Goal: Task Accomplishment & Management: Use online tool/utility

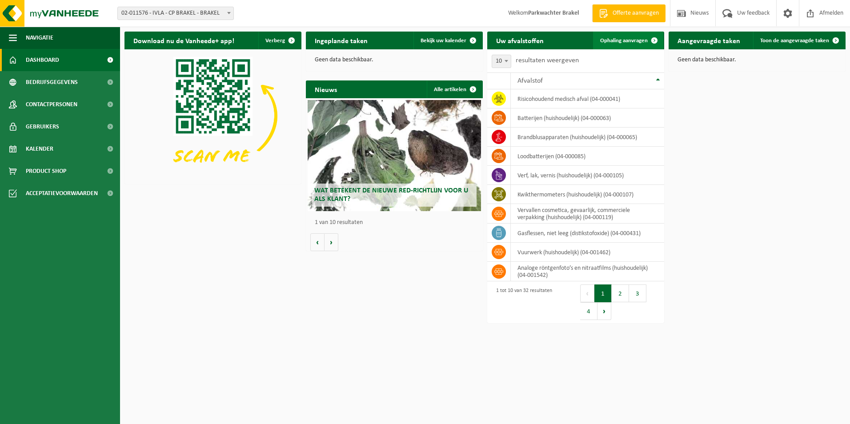
click at [620, 39] on span "Ophaling aanvragen" at bounding box center [624, 41] width 48 height 6
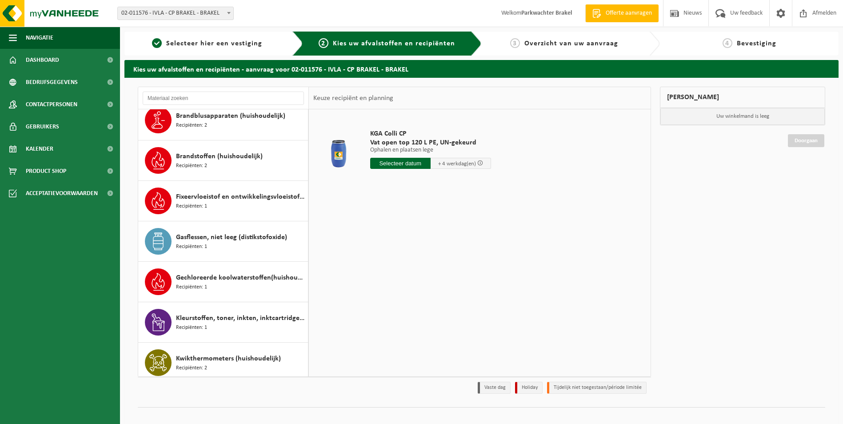
scroll to position [311, 0]
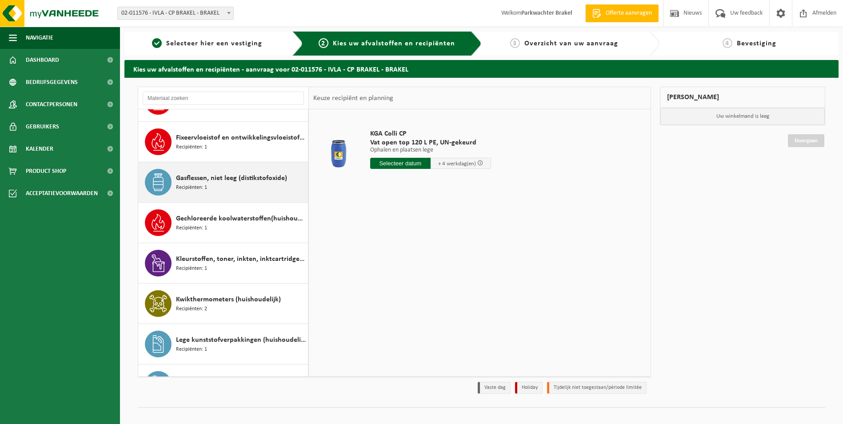
click at [231, 180] on span "Gasflessen, niet leeg (distikstofoxide)" at bounding box center [231, 178] width 111 height 11
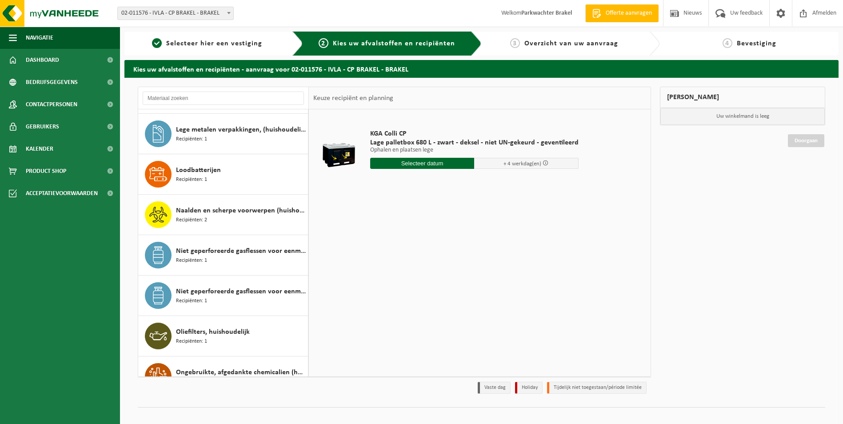
scroll to position [586, 0]
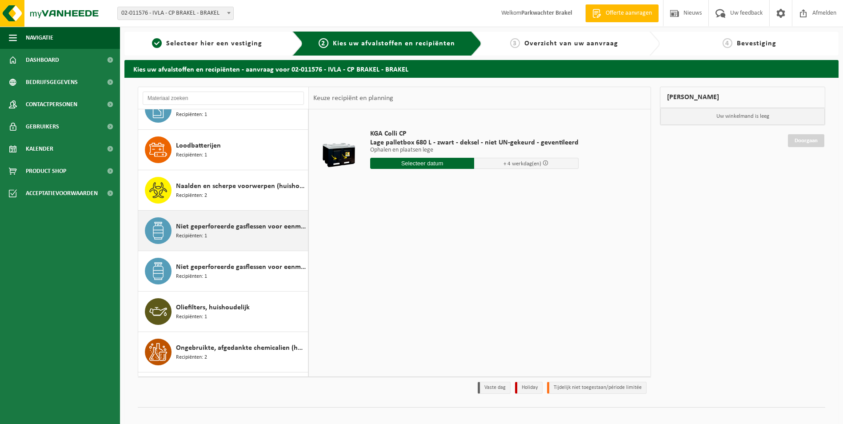
click at [215, 223] on span "Niet geperforeerde gasflessen voor eenmalig gebruik (huishoudelijk)" at bounding box center [241, 226] width 130 height 11
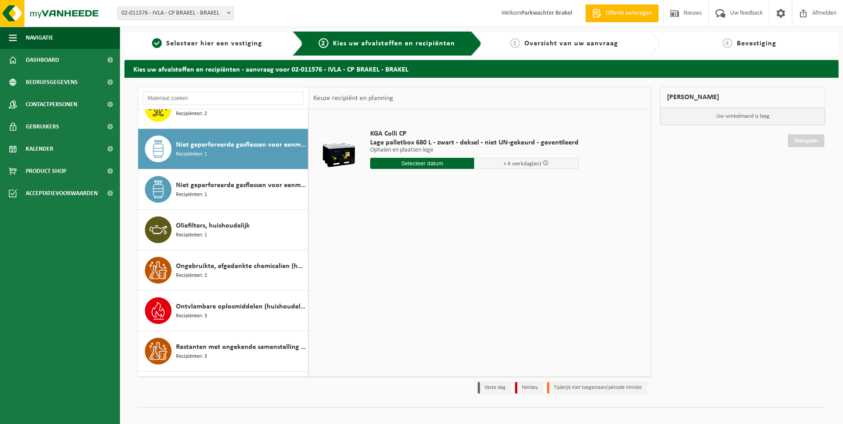
scroll to position [688, 0]
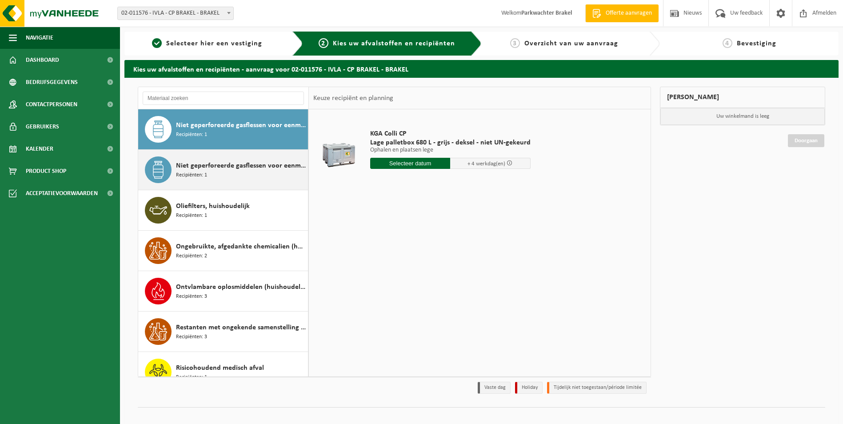
click at [195, 165] on span "Niet geperforeerde gasflessen voor eenmalig gebruik (huishoudelijk) - aanstekers" at bounding box center [241, 165] width 130 height 11
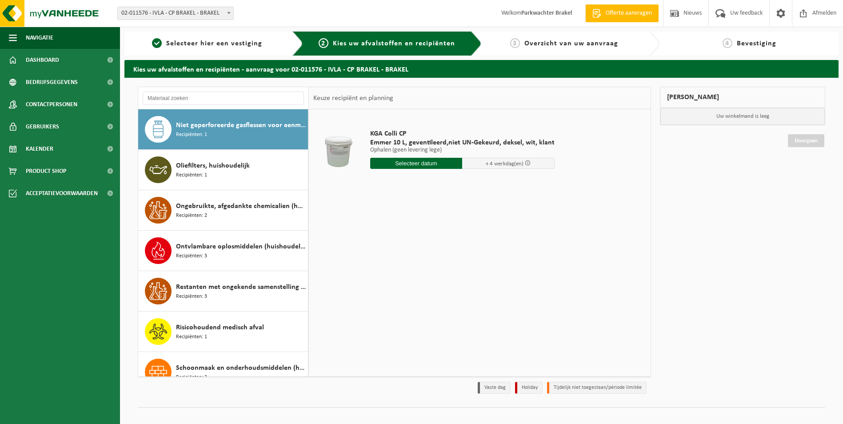
scroll to position [495, 0]
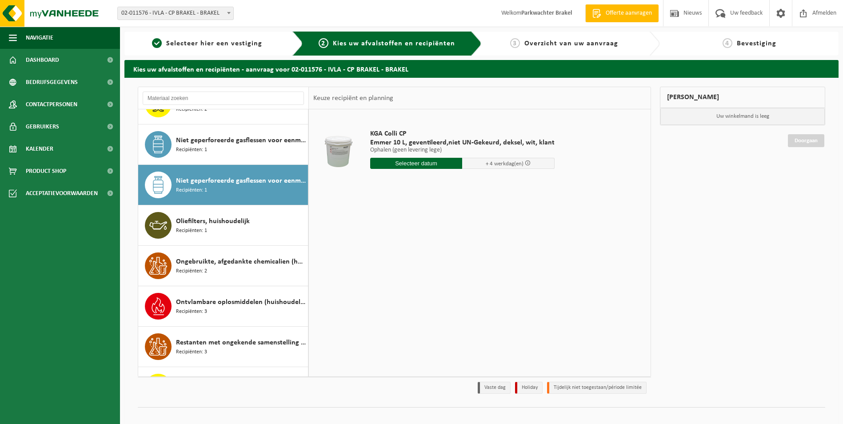
click at [231, 168] on div "Niet geperforeerde gasflessen voor eenmalig gebruik (huishoudelijk) - aansteker…" at bounding box center [223, 185] width 170 height 40
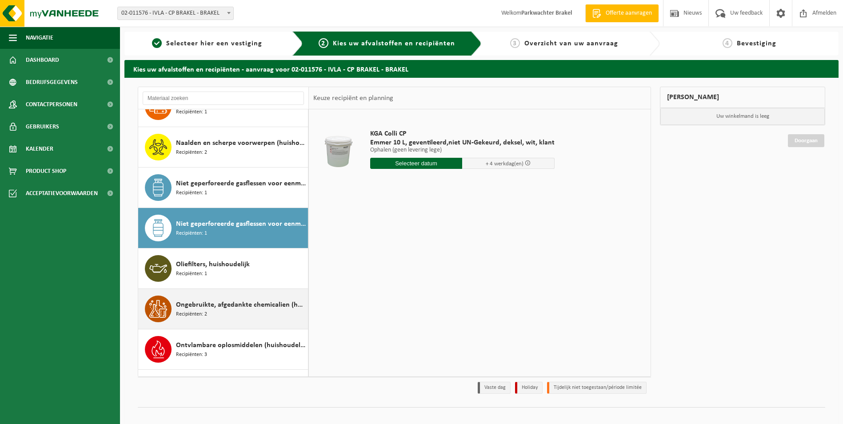
scroll to position [595, 0]
